Goal: Find contact information: Find contact information

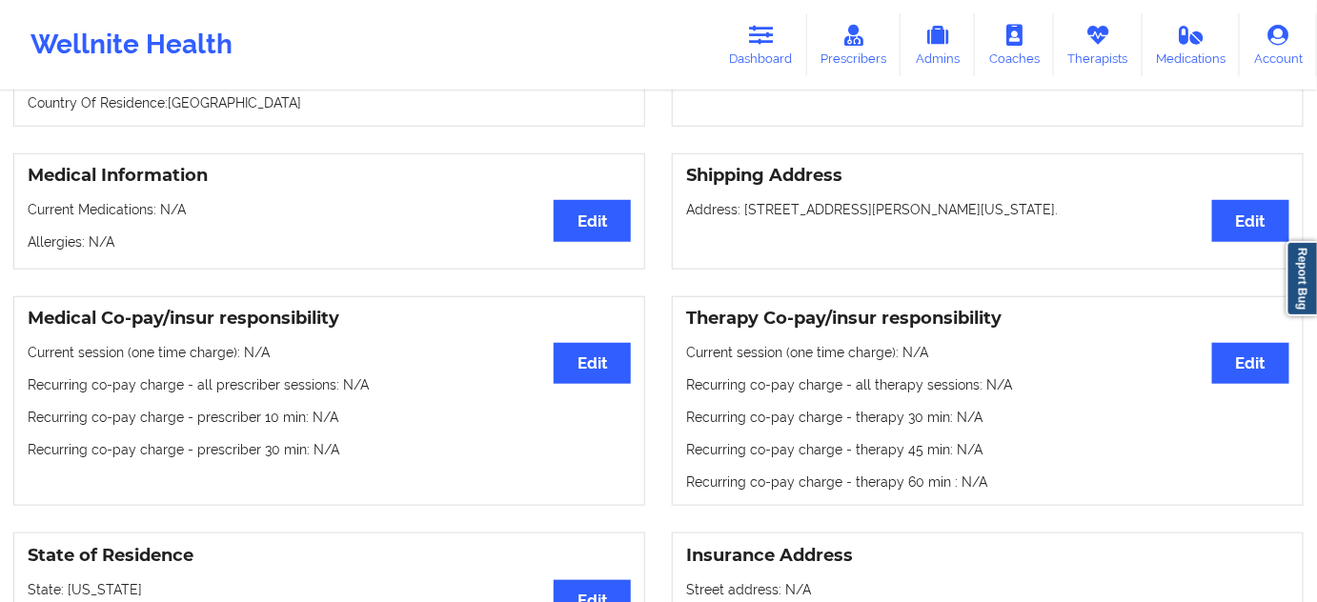
scroll to position [115, 0]
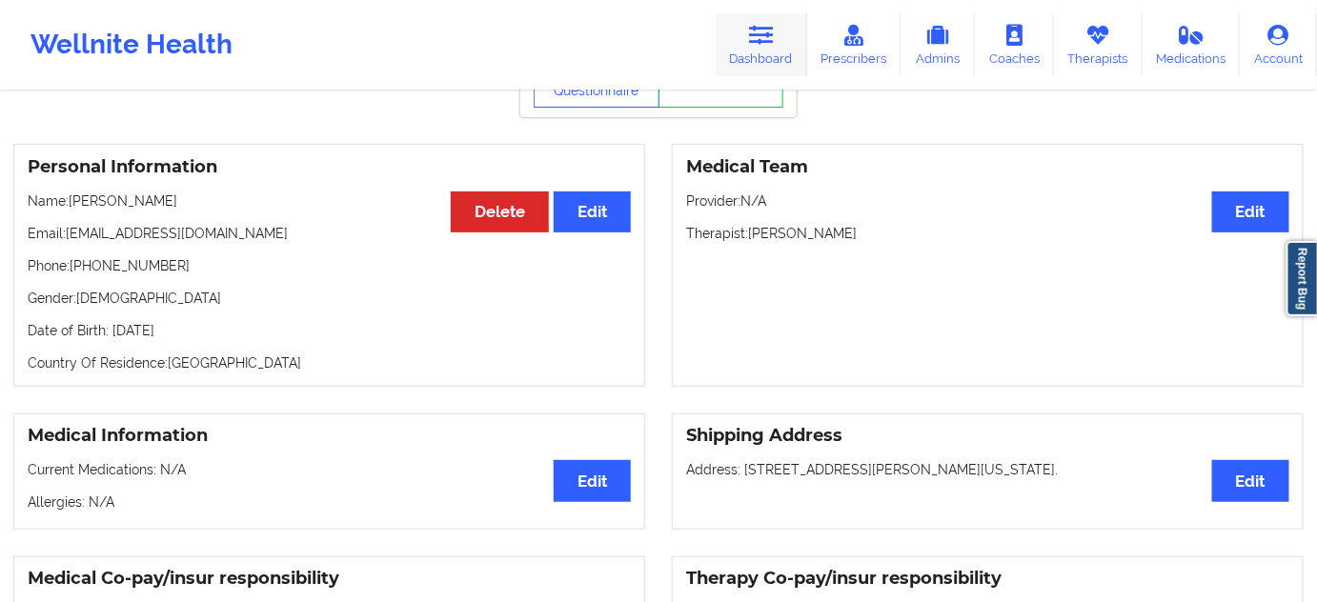
click at [754, 42] on icon at bounding box center [761, 35] width 25 height 21
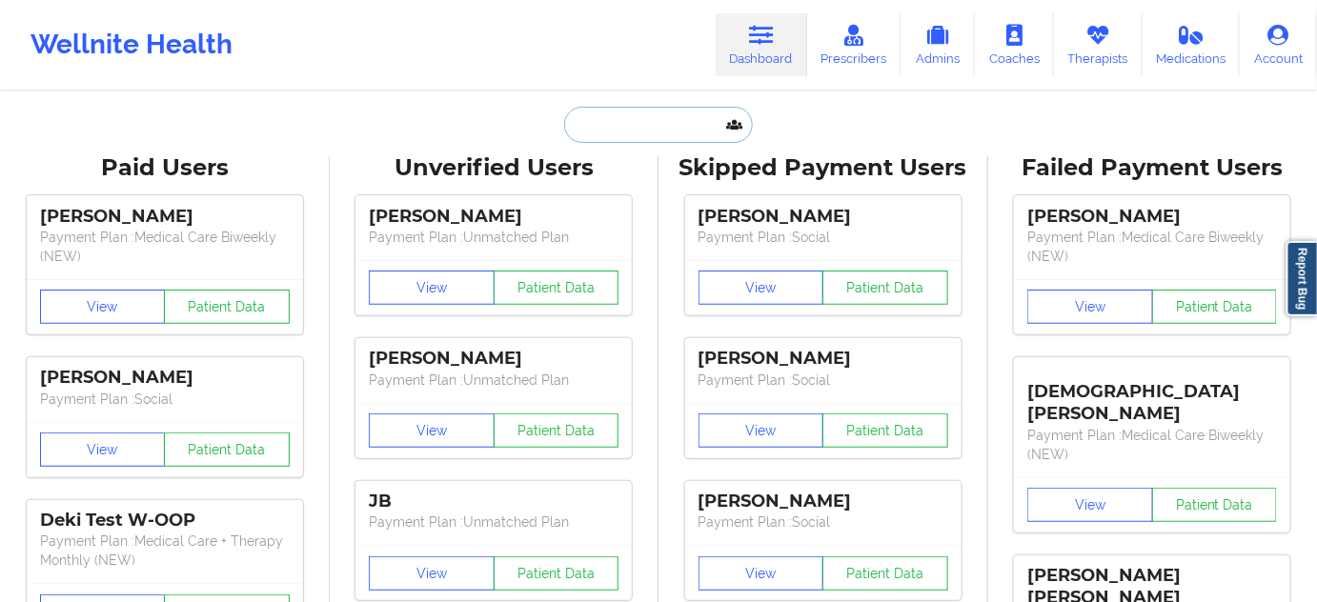
click at [645, 116] on input "text" at bounding box center [658, 125] width 189 height 36
paste input "[EMAIL_ADDRESS][DOMAIN_NAME]"
type input "[EMAIL_ADDRESS][DOMAIN_NAME]"
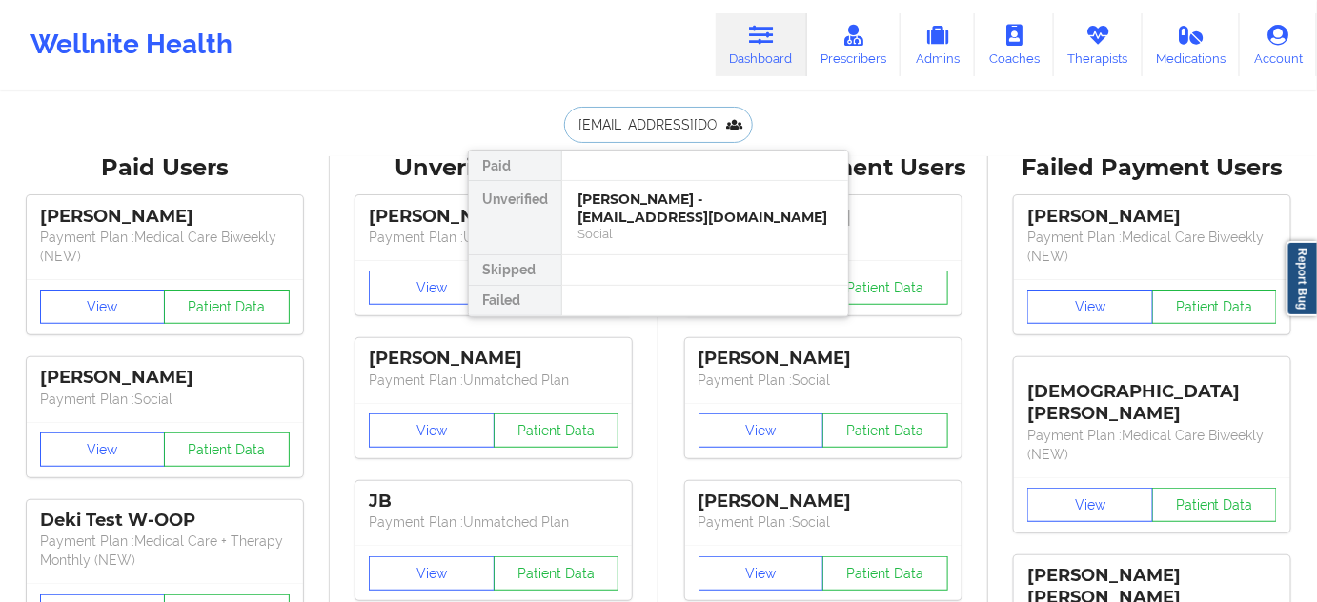
scroll to position [0, 20]
click at [635, 203] on div "[PERSON_NAME] - [EMAIL_ADDRESS][DOMAIN_NAME]" at bounding box center [704, 208] width 255 height 35
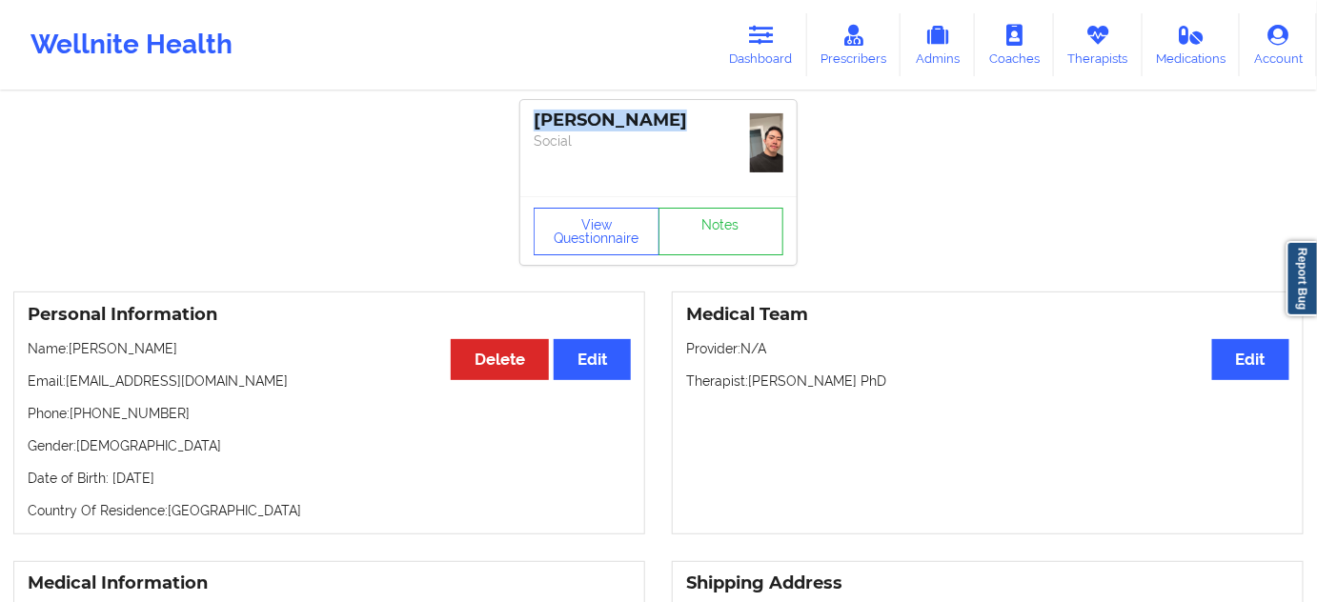
drag, startPoint x: 673, startPoint y: 119, endPoint x: 505, endPoint y: 120, distance: 167.7
copy div "[PERSON_NAME]"
click at [672, 152] on div "[PERSON_NAME] Social" at bounding box center [658, 148] width 276 height 96
drag, startPoint x: 609, startPoint y: 126, endPoint x: 537, endPoint y: 116, distance: 72.1
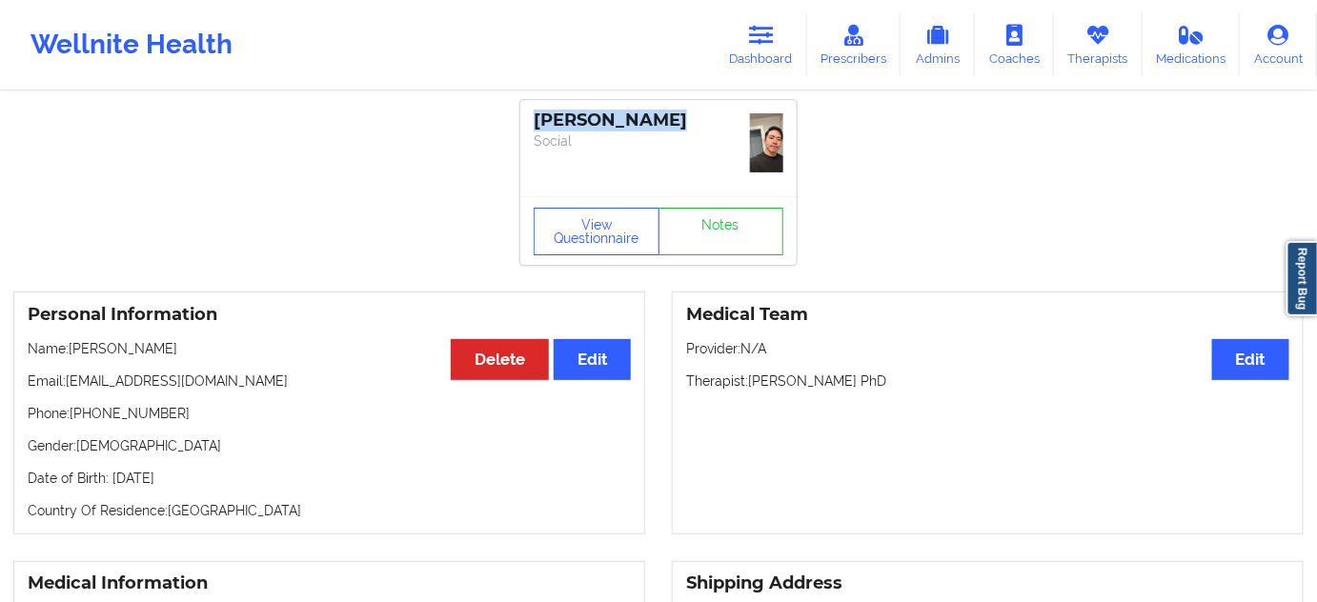
click at [537, 116] on div "[PERSON_NAME]" at bounding box center [659, 121] width 250 height 22
copy div "[PERSON_NAME]"
click at [756, 30] on icon at bounding box center [761, 35] width 25 height 21
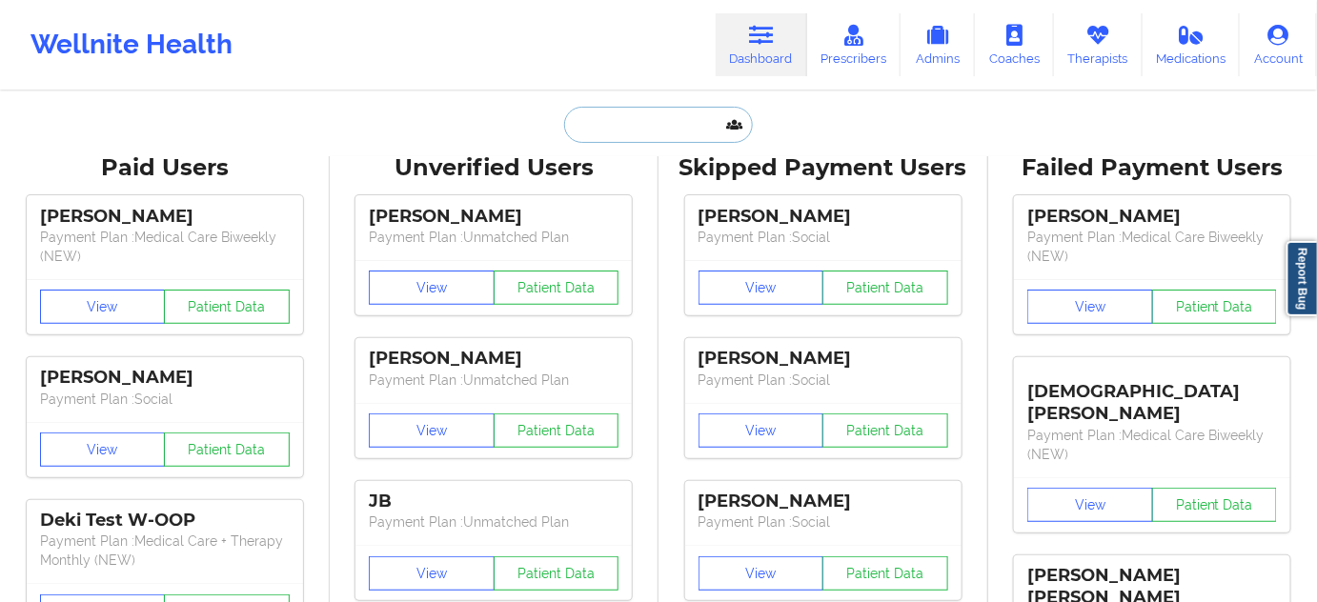
click at [639, 139] on input "text" at bounding box center [658, 125] width 189 height 36
paste input "[PERSON_NAME]"
type input "[PERSON_NAME]"
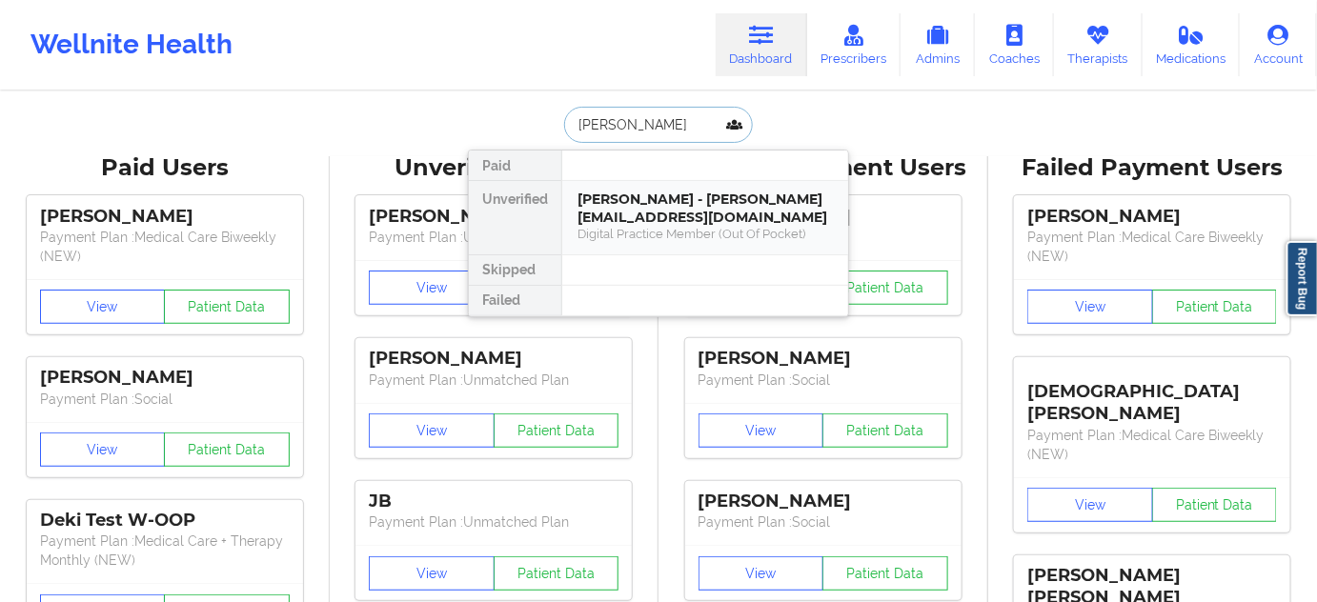
click at [634, 202] on div "[PERSON_NAME] - [PERSON_NAME][EMAIL_ADDRESS][DOMAIN_NAME]" at bounding box center [704, 208] width 255 height 35
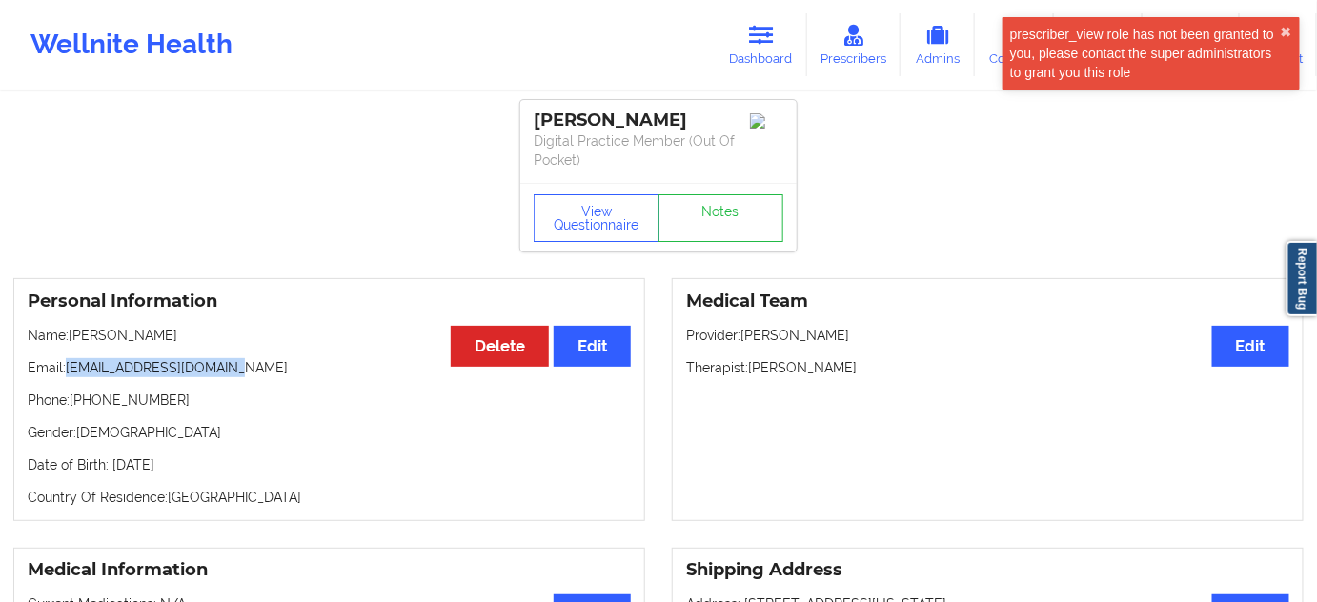
drag, startPoint x: 69, startPoint y: 366, endPoint x: 395, endPoint y: 342, distance: 327.7
click at [284, 365] on p "Email: [EMAIL_ADDRESS][DOMAIN_NAME]" at bounding box center [329, 367] width 603 height 19
copy p "[EMAIL_ADDRESS][DOMAIN_NAME]"
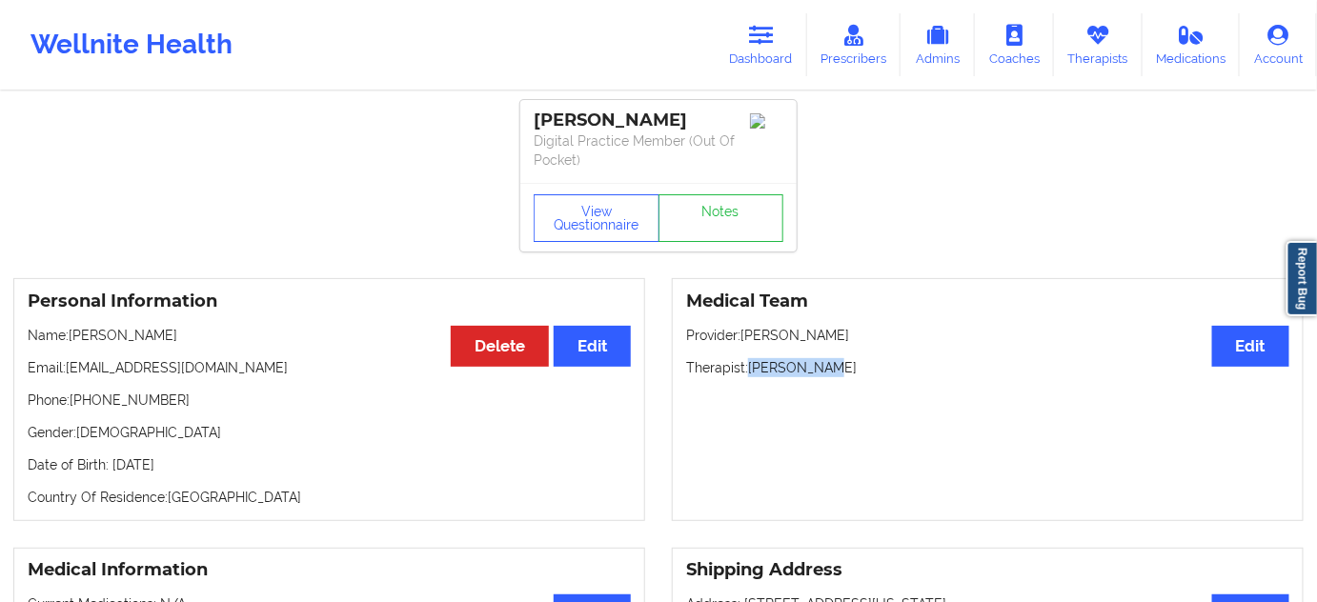
drag, startPoint x: 750, startPoint y: 367, endPoint x: 883, endPoint y: 371, distance: 133.5
click at [873, 366] on p "Therapist: [PERSON_NAME]" at bounding box center [987, 367] width 603 height 19
copy p "[PERSON_NAME]"
